Goal: Information Seeking & Learning: Learn about a topic

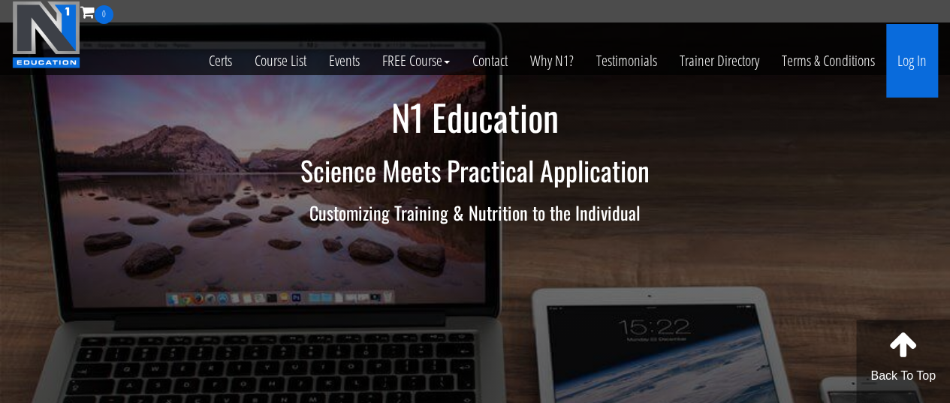
click at [901, 65] on link "Log In" at bounding box center [912, 61] width 52 height 74
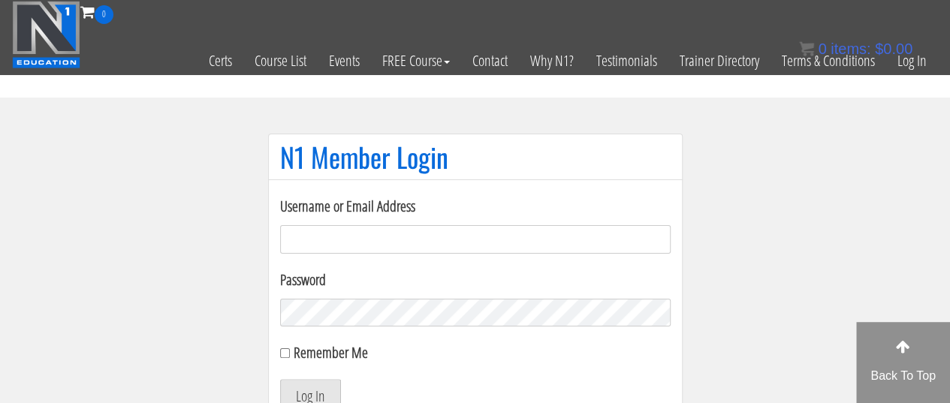
type input "[EMAIL_ADDRESS][DOMAIN_NAME]"
click at [312, 396] on button "Log In" at bounding box center [310, 395] width 61 height 32
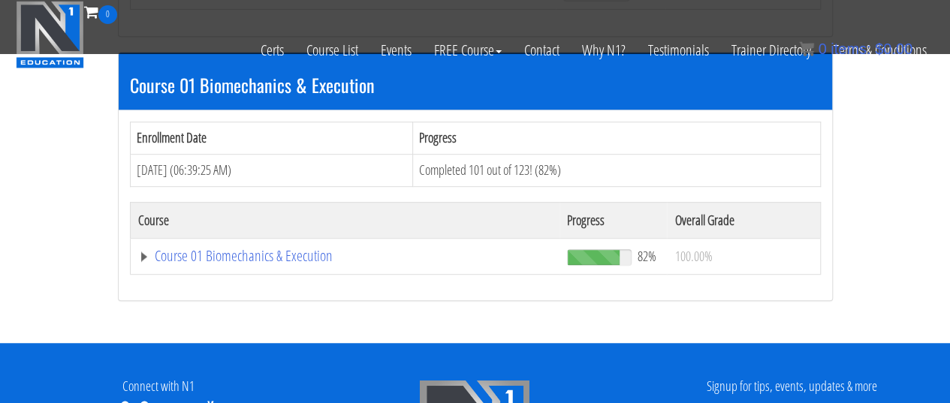
scroll to position [436, 0]
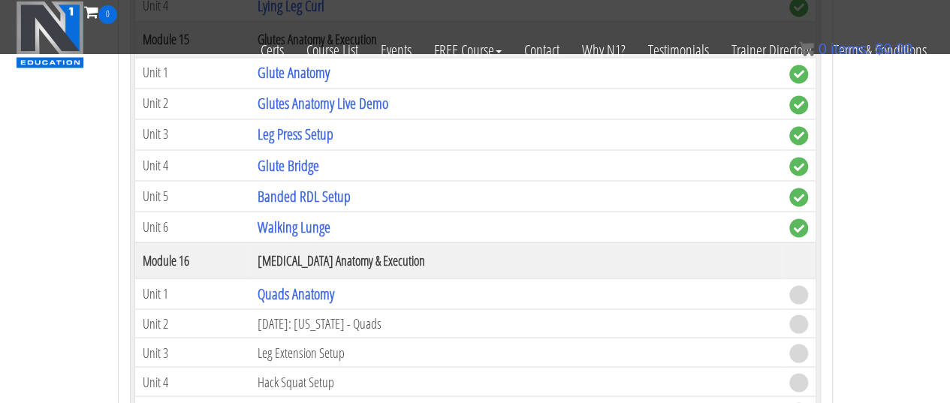
scroll to position [4132, 0]
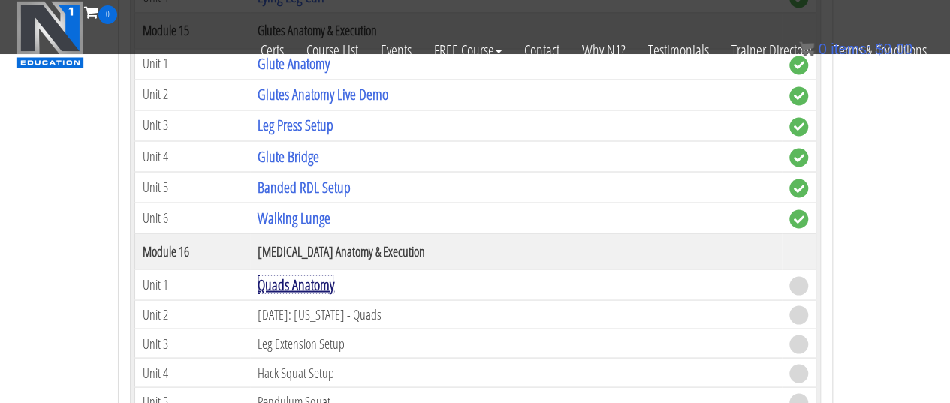
click at [284, 274] on link "Quads Anatomy" at bounding box center [296, 284] width 77 height 20
click at [321, 274] on link "Quads Anatomy" at bounding box center [296, 284] width 77 height 20
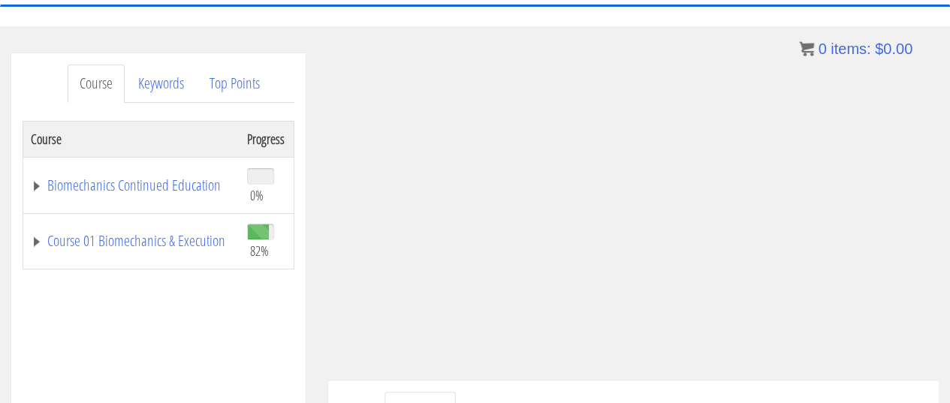
scroll to position [144, 0]
click at [137, 233] on link "Course 01 Biomechanics & Execution" at bounding box center [131, 240] width 201 height 15
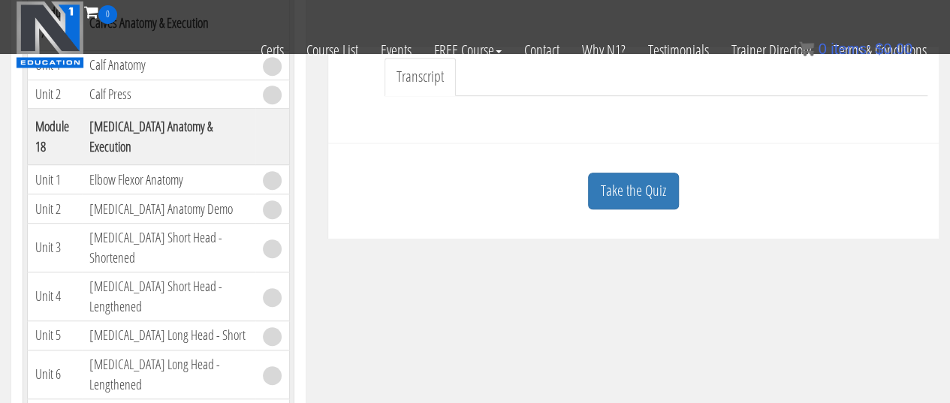
scroll to position [384, 0]
click at [676, 193] on link "Take the Quiz" at bounding box center [633, 190] width 91 height 37
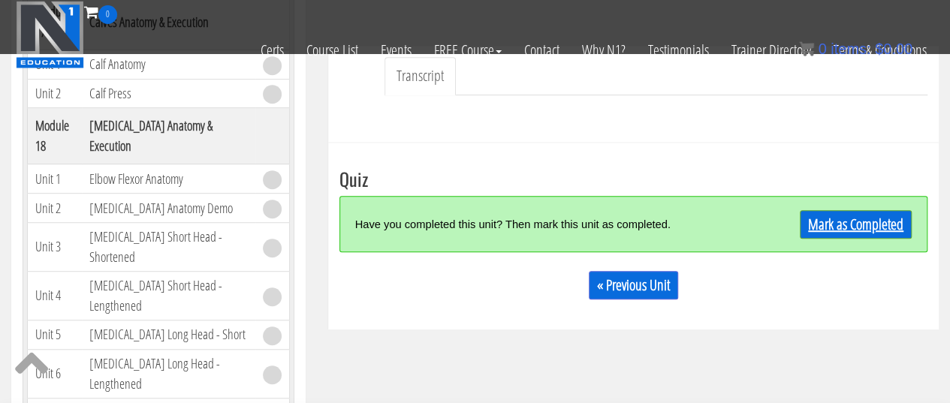
click at [807, 213] on link "Mark as Completed" at bounding box center [856, 224] width 112 height 29
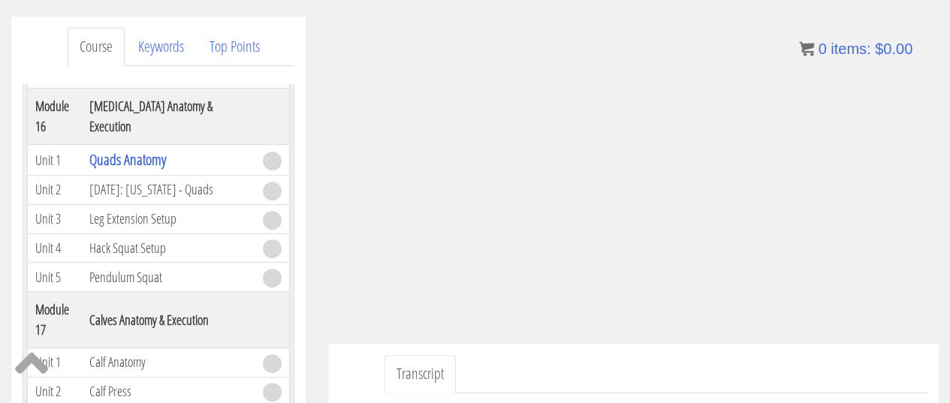
scroll to position [180, 0]
